Goal: Information Seeking & Learning: Learn about a topic

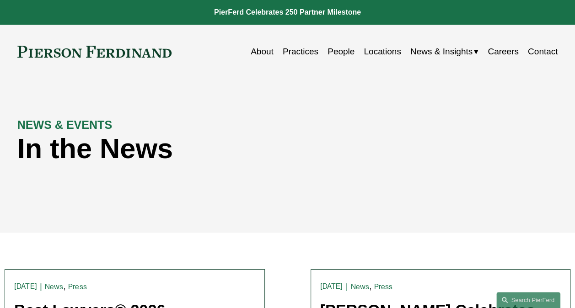
click at [0, 0] on span "Blogs" at bounding box center [0, 0] width 0 height 0
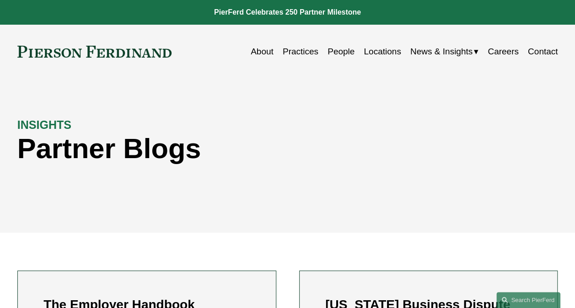
click at [0, 0] on span "Insights" at bounding box center [0, 0] width 0 height 0
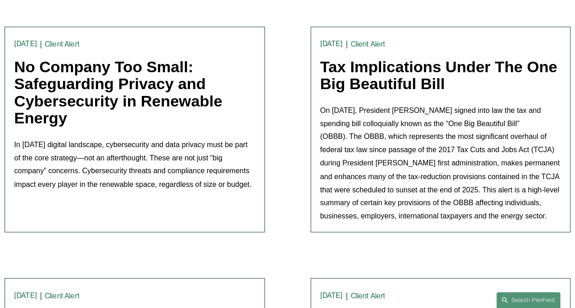
scroll to position [686, 0]
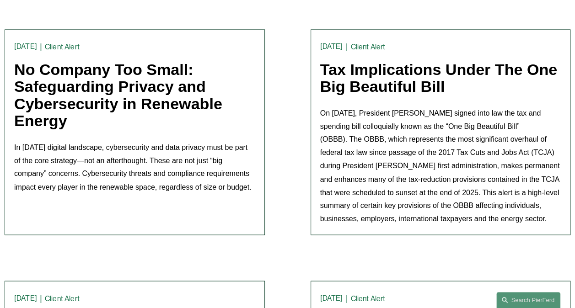
click at [65, 48] on link "Client Alert" at bounding box center [62, 47] width 35 height 9
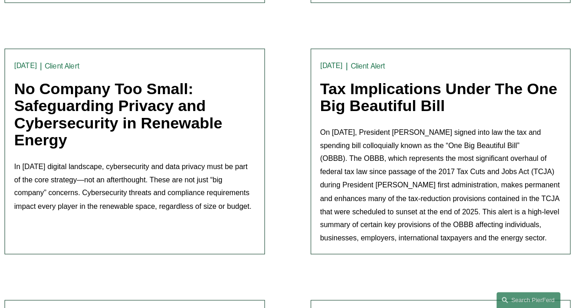
scroll to position [686, 0]
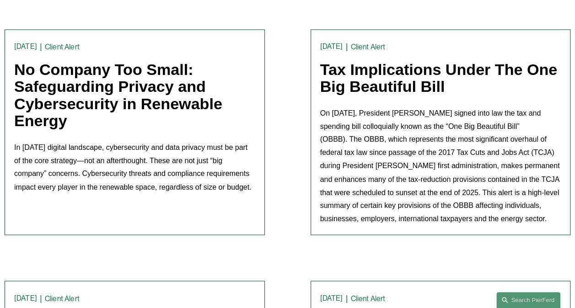
click at [71, 94] on link "No Company Too Small: Safeguarding Privacy and Cybersecurity in Renewable Energy" at bounding box center [118, 95] width 208 height 69
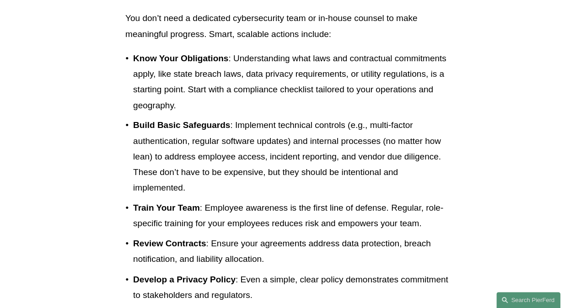
scroll to position [503, 0]
